Goal: Information Seeking & Learning: Learn about a topic

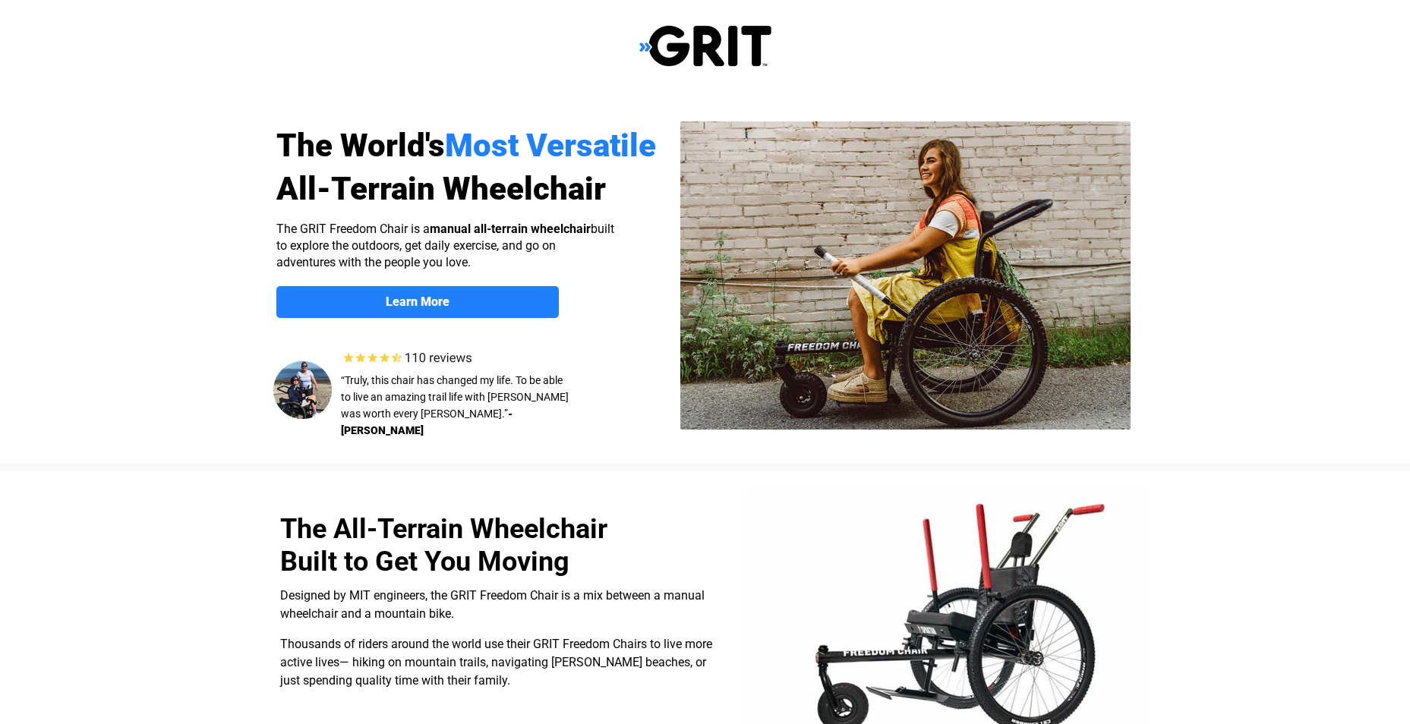
select select "CA"
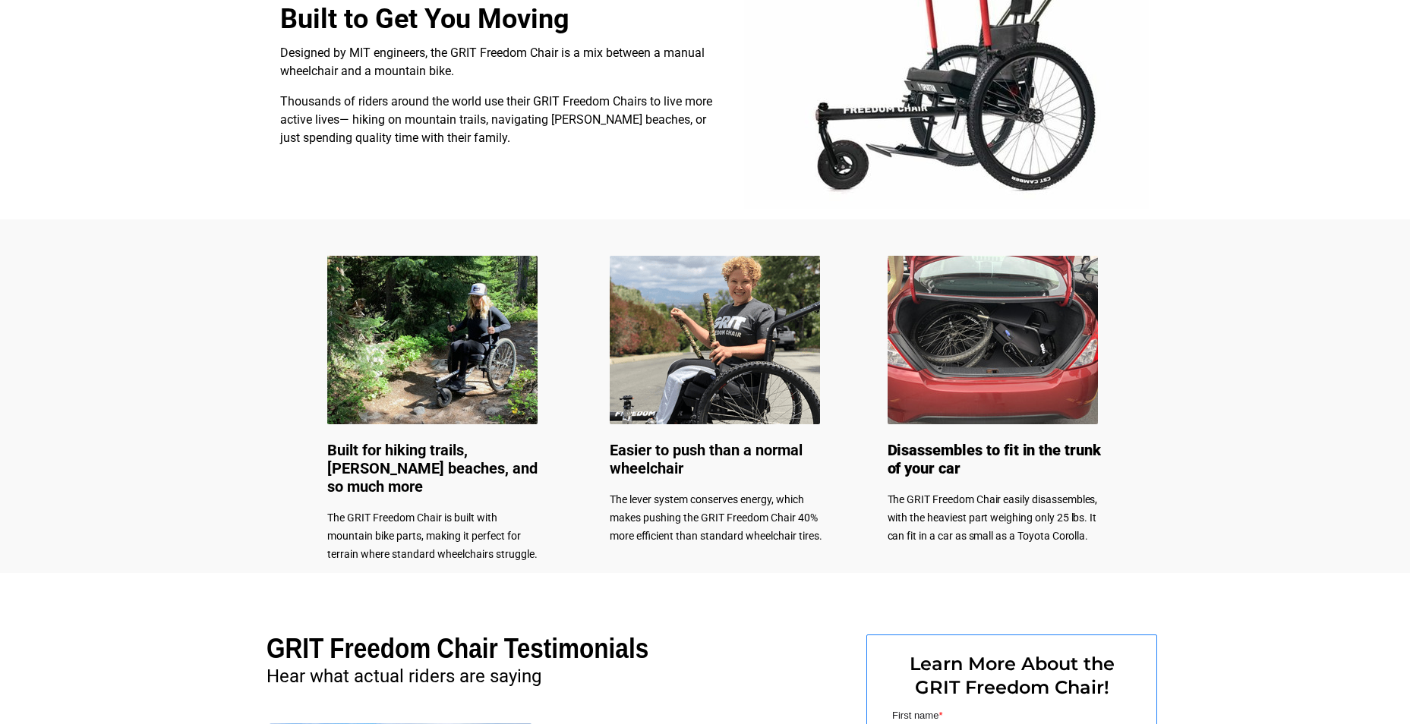
scroll to position [435, 0]
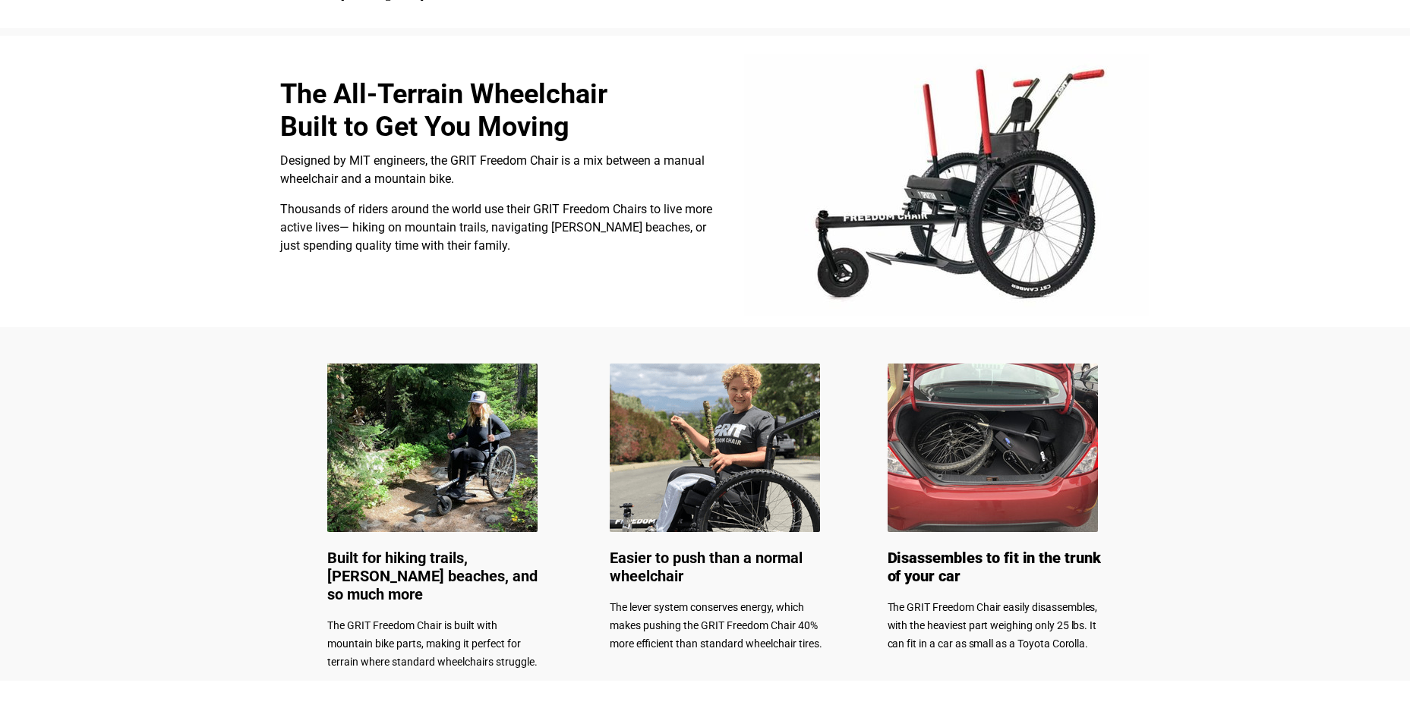
click at [990, 211] on img at bounding box center [946, 185] width 405 height 263
click at [483, 435] on img at bounding box center [432, 448] width 210 height 169
click at [468, 538] on div at bounding box center [705, 504] width 964 height 354
click at [462, 562] on span "Built for hiking trails, [PERSON_NAME] beaches, and so much more" at bounding box center [432, 576] width 210 height 55
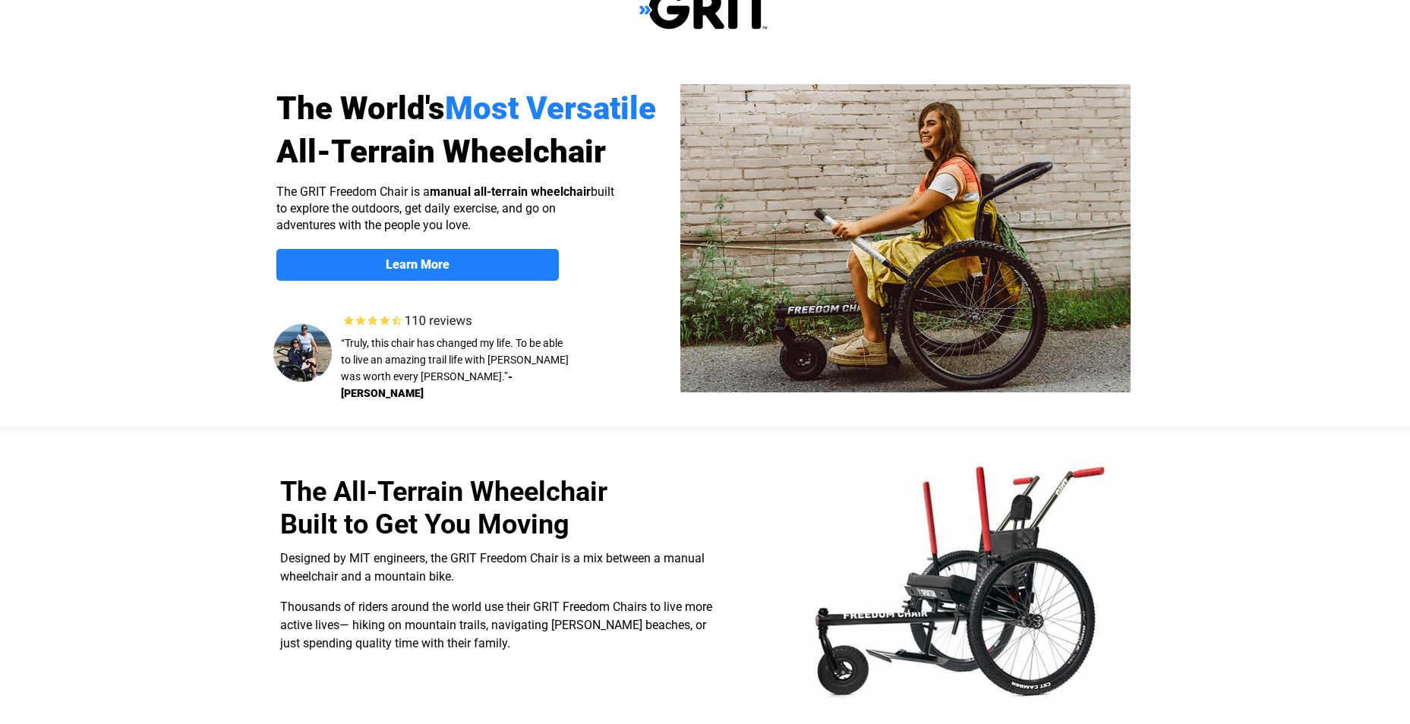
scroll to position [228, 0]
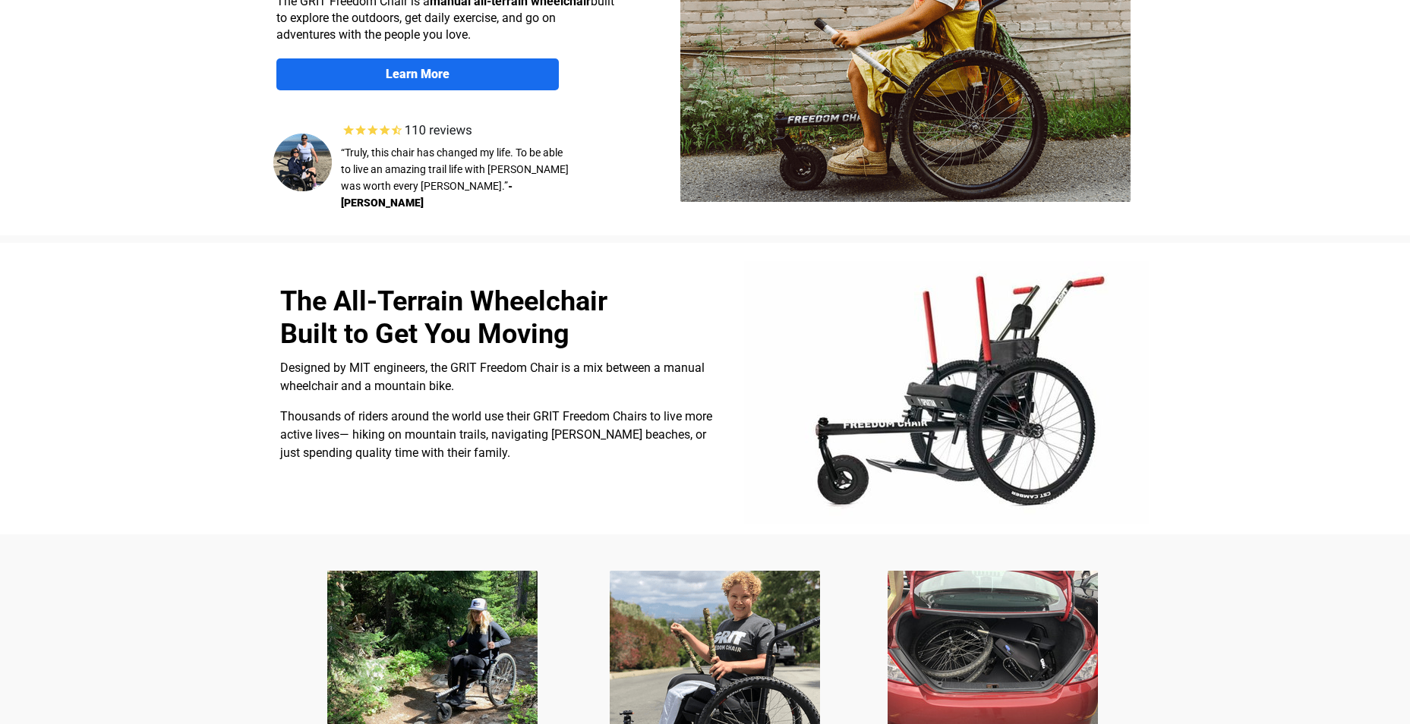
click at [418, 79] on strong "Learn More" at bounding box center [418, 74] width 64 height 14
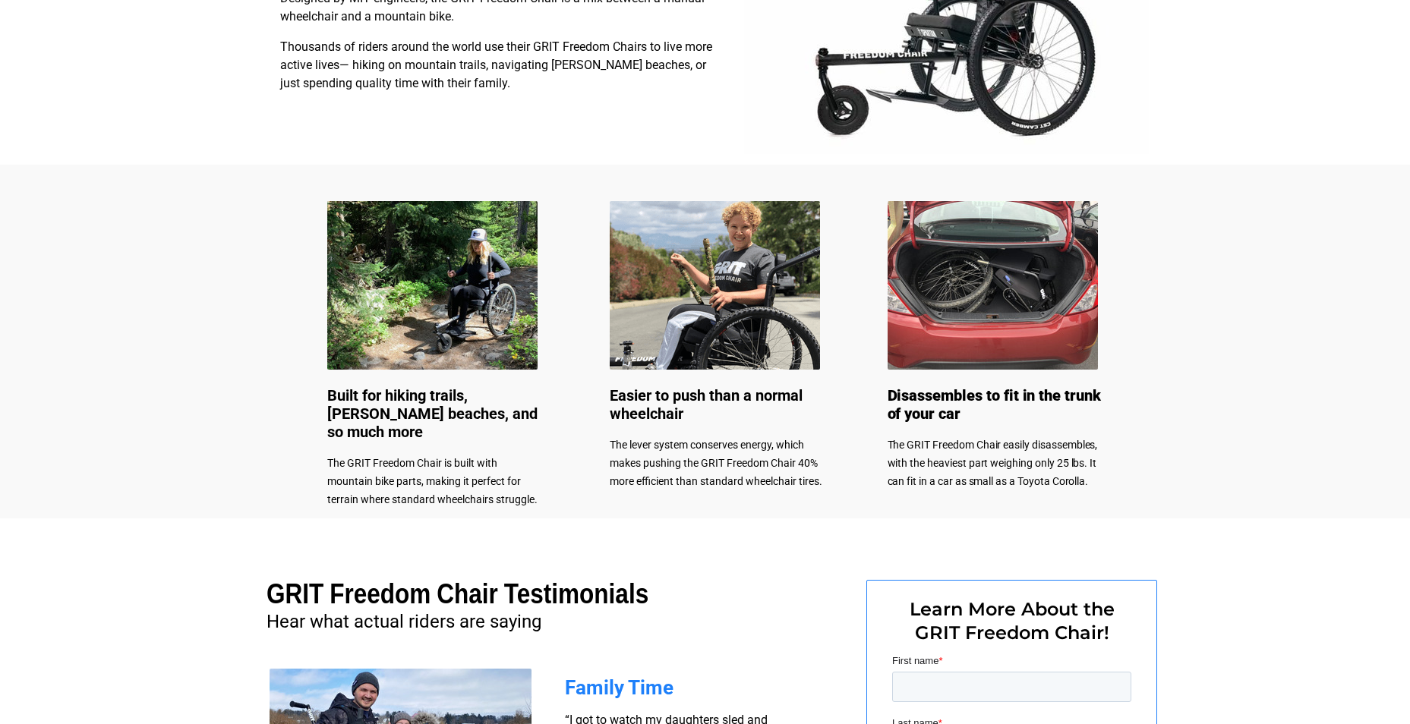
scroll to position [587, 0]
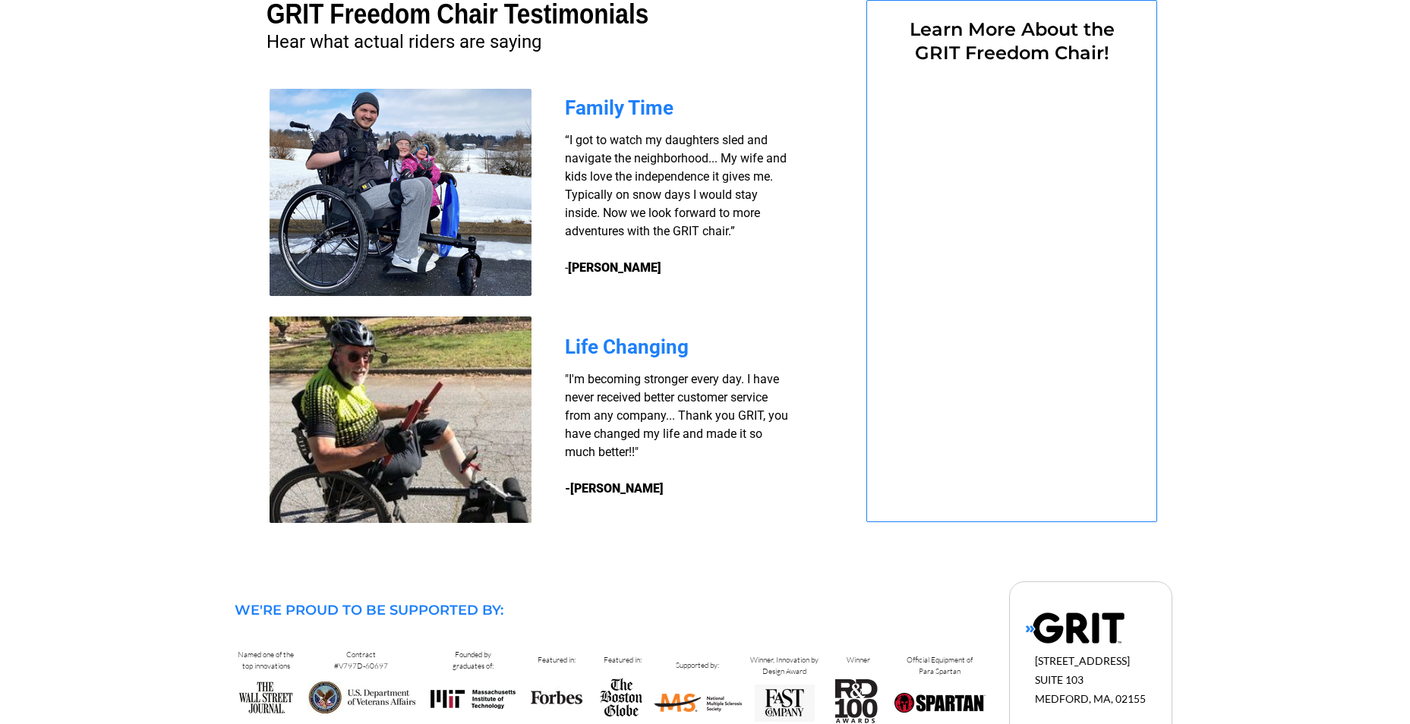
select select "CA"
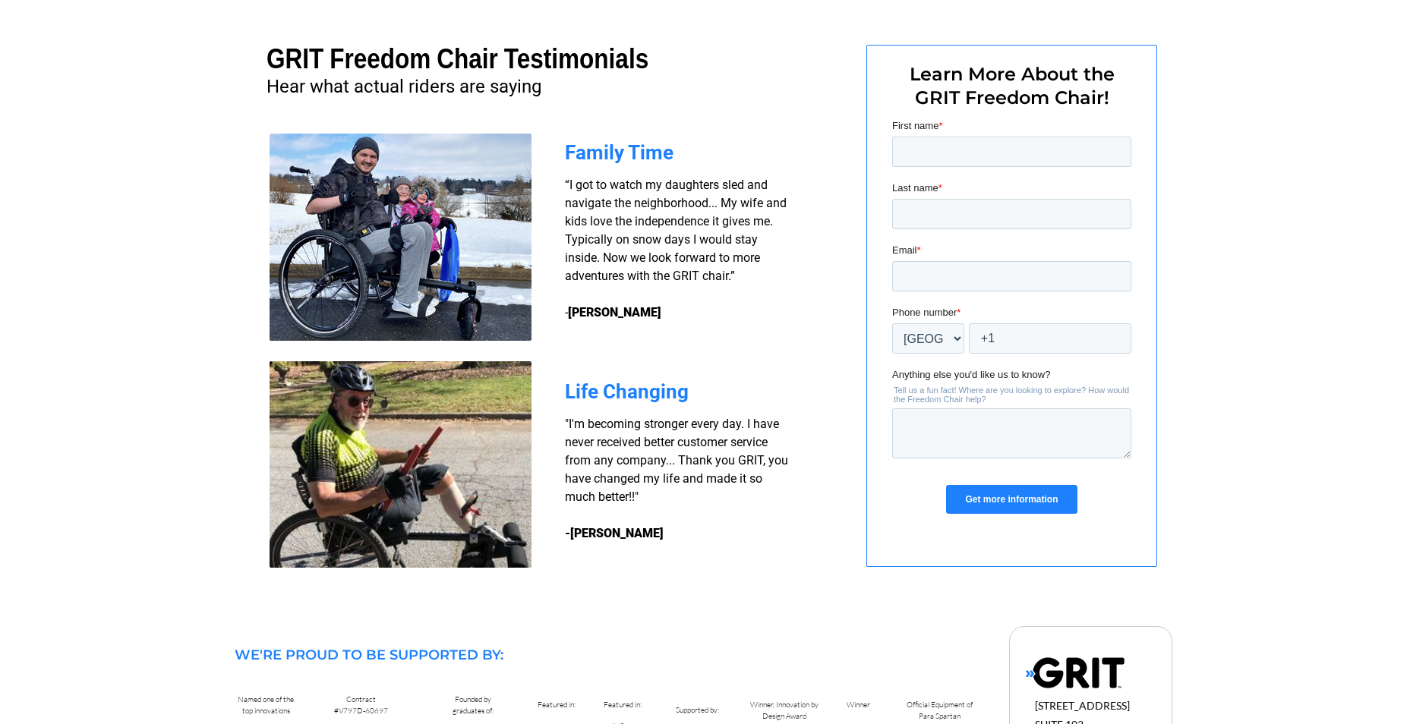
scroll to position [1118, 0]
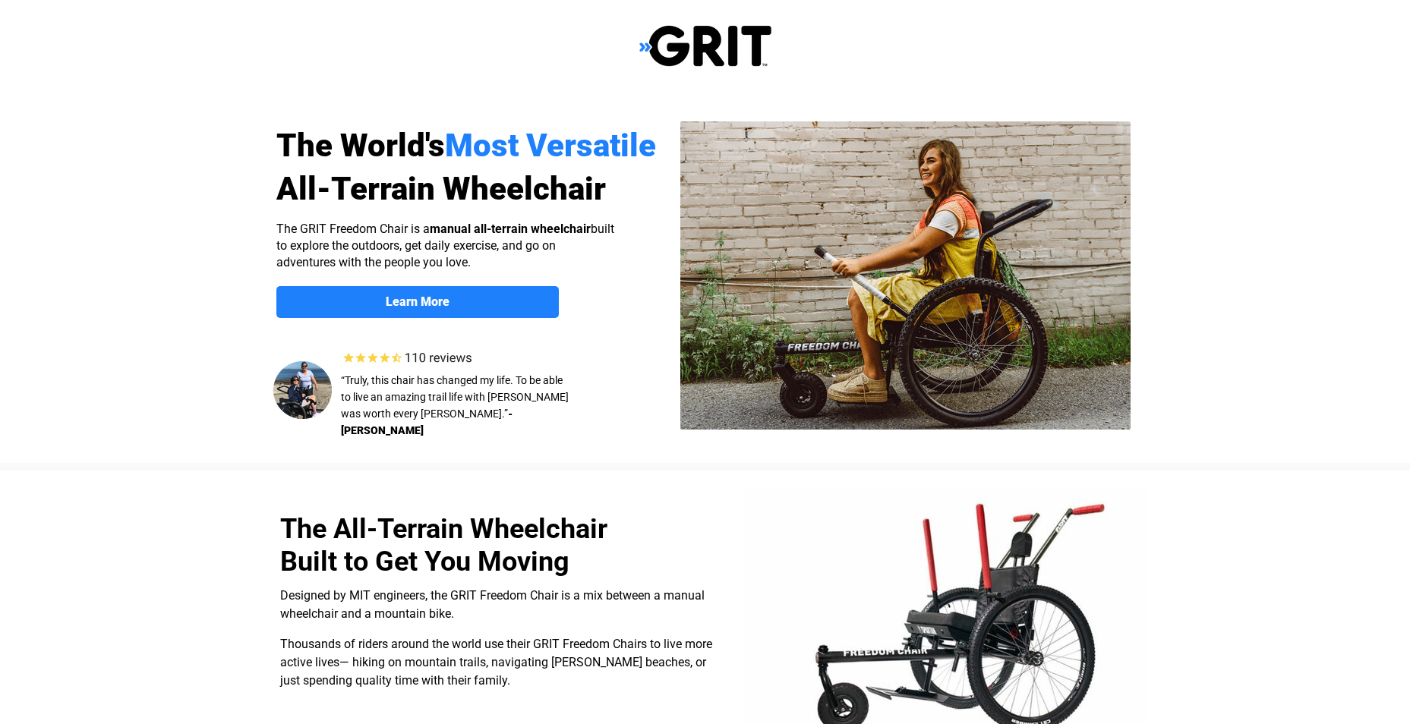
select select "CA"
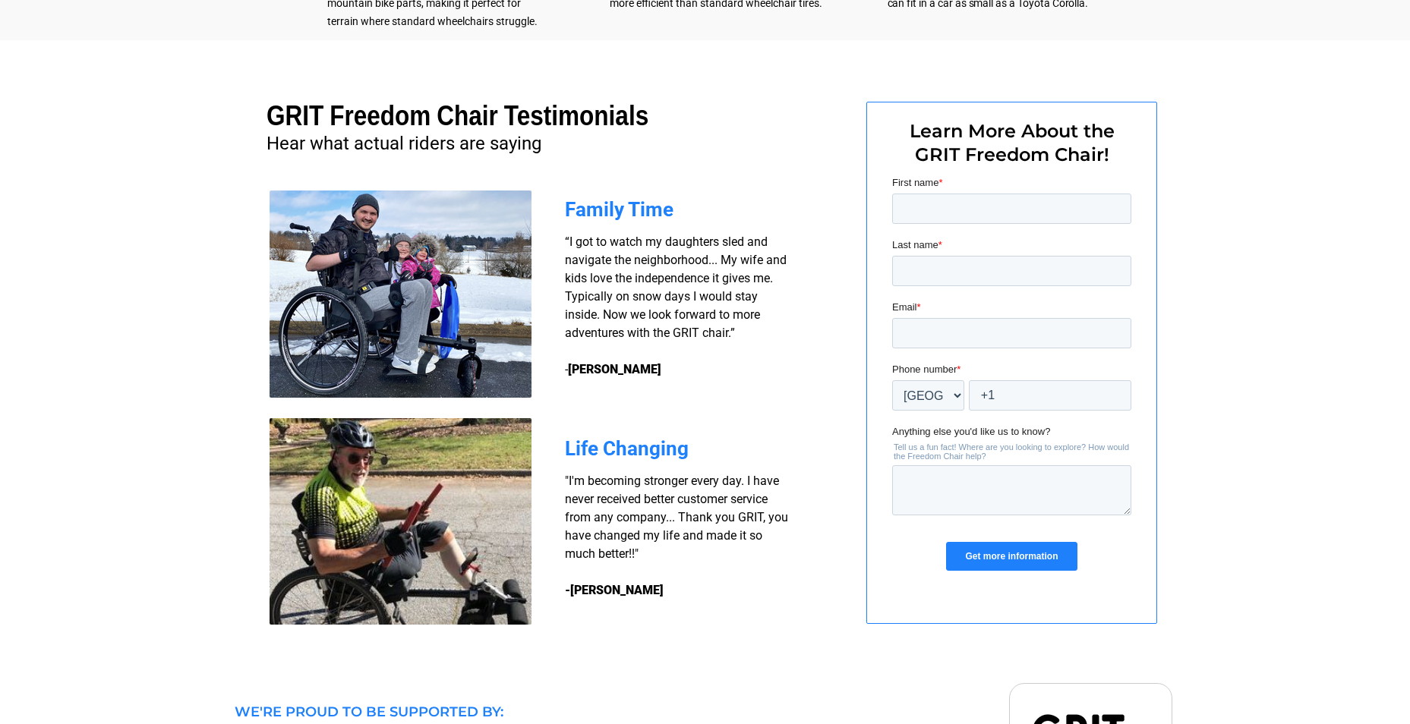
scroll to position [1139, 0]
